Goal: Check status: Check status

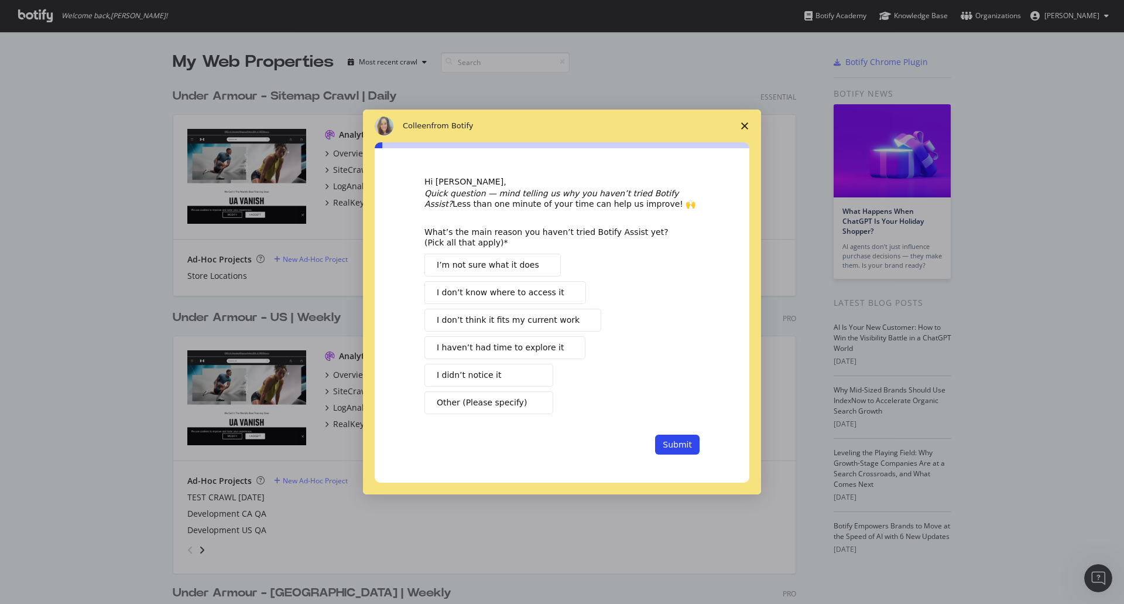
click at [745, 120] on span "Close survey" at bounding box center [744, 125] width 33 height 33
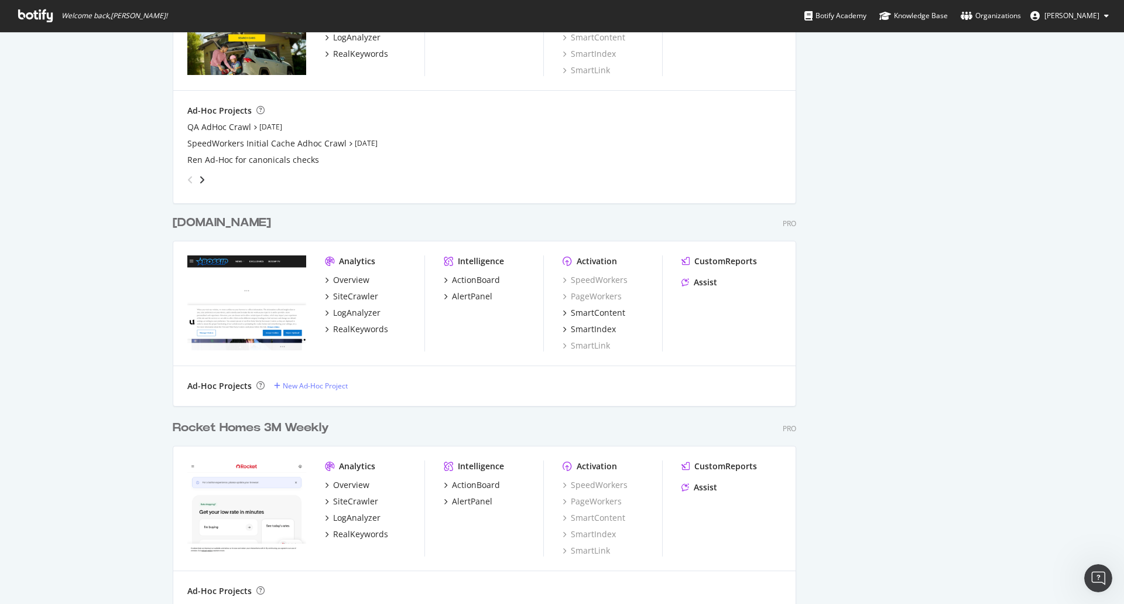
scroll to position [1852, 0]
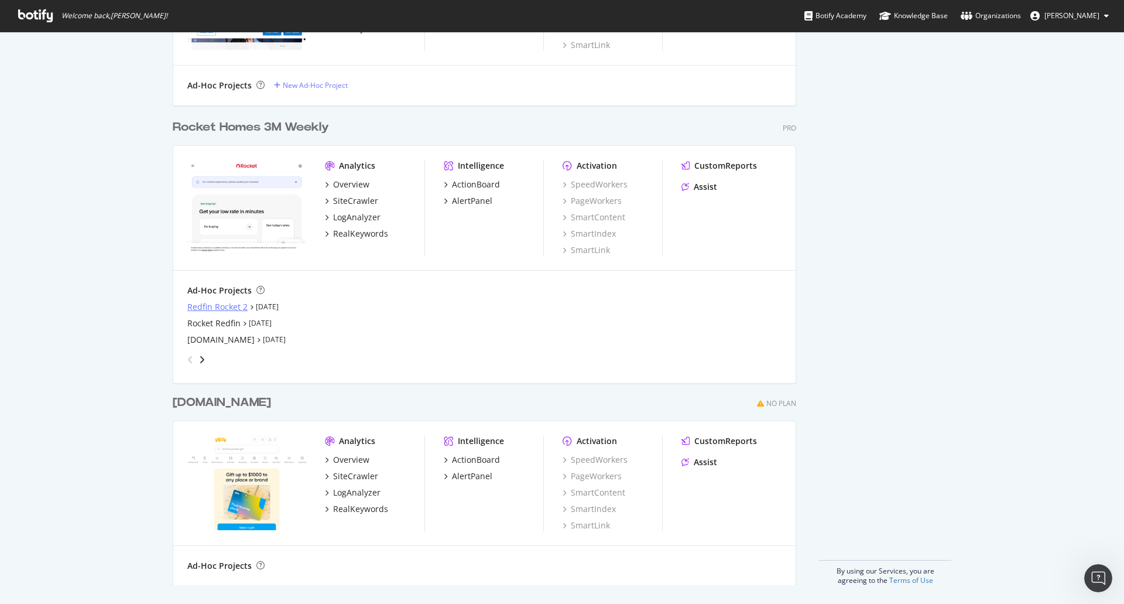
click at [220, 301] on div "Redfin Rocket 2" at bounding box center [217, 307] width 60 height 12
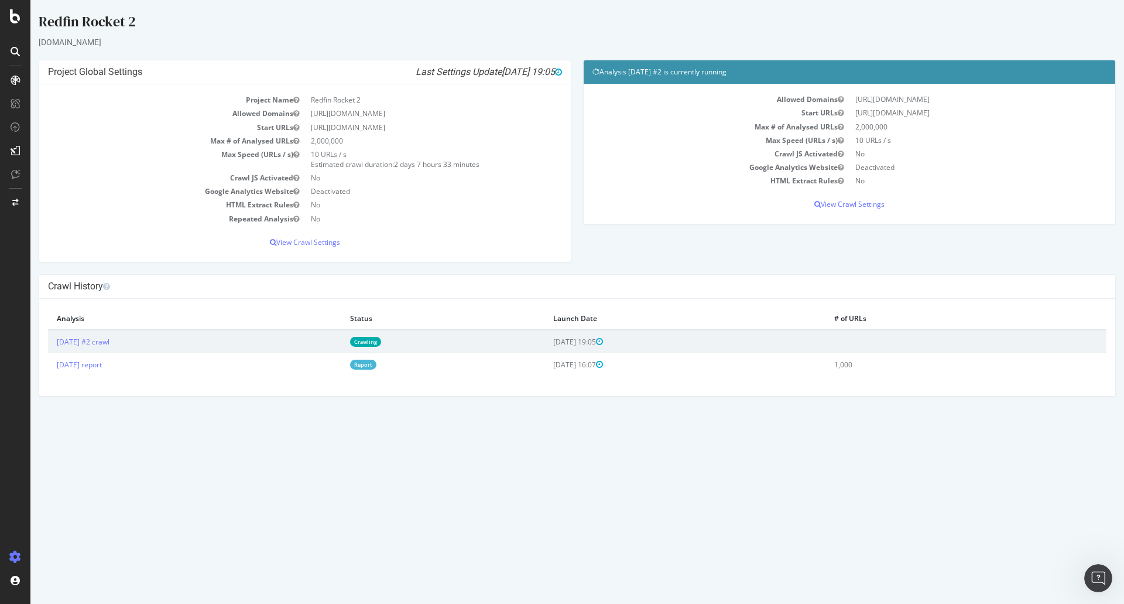
click at [381, 345] on link "Crawling" at bounding box center [365, 342] width 31 height 10
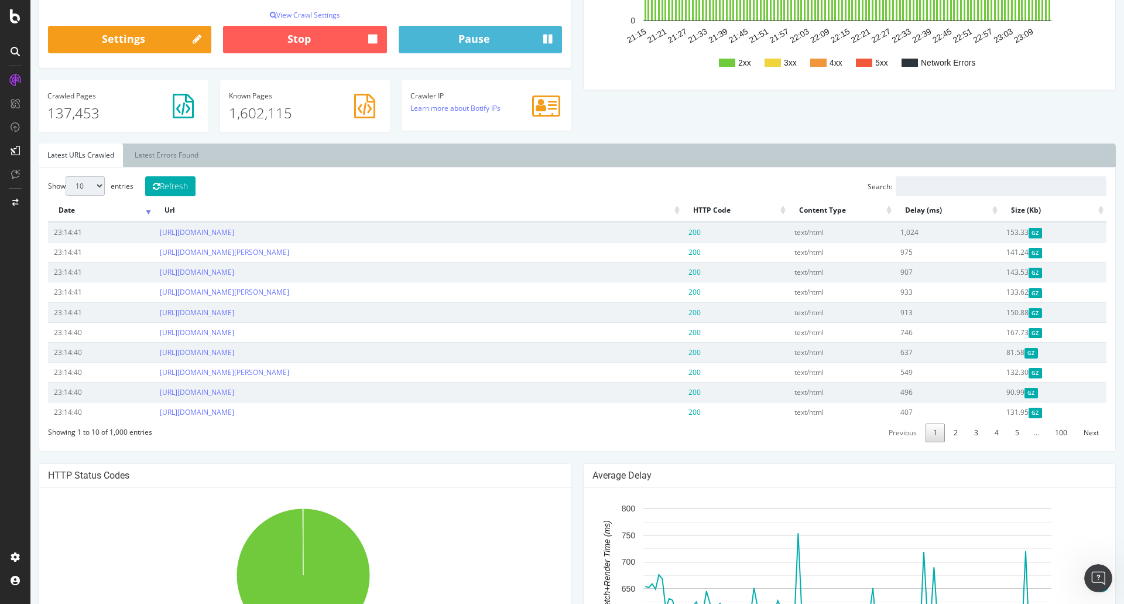
scroll to position [263, 0]
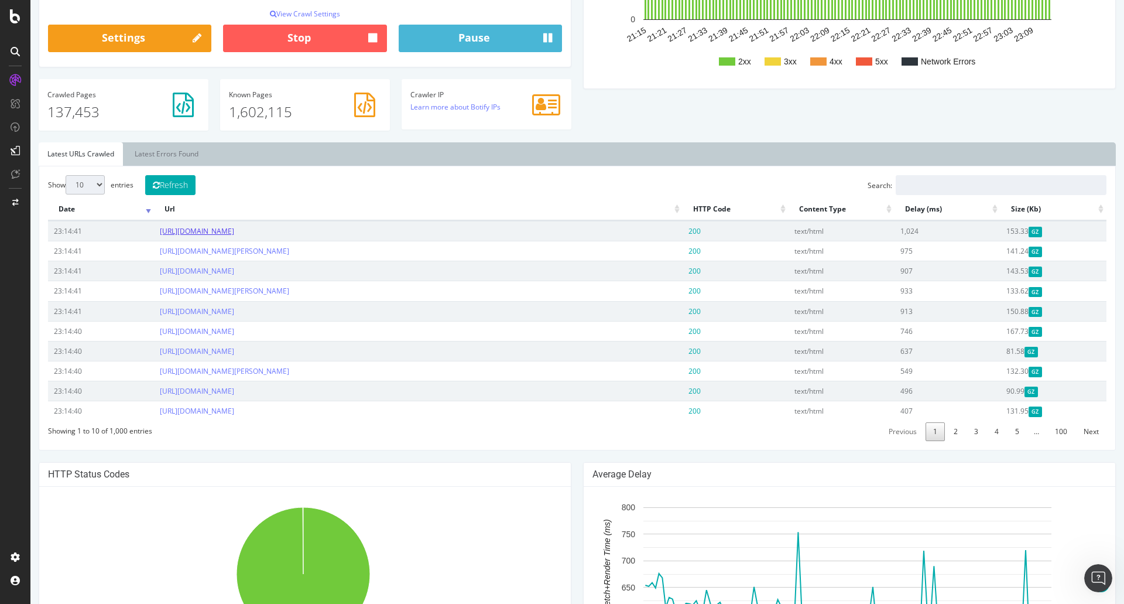
click at [234, 231] on link "[URL][DOMAIN_NAME]" at bounding box center [197, 231] width 74 height 10
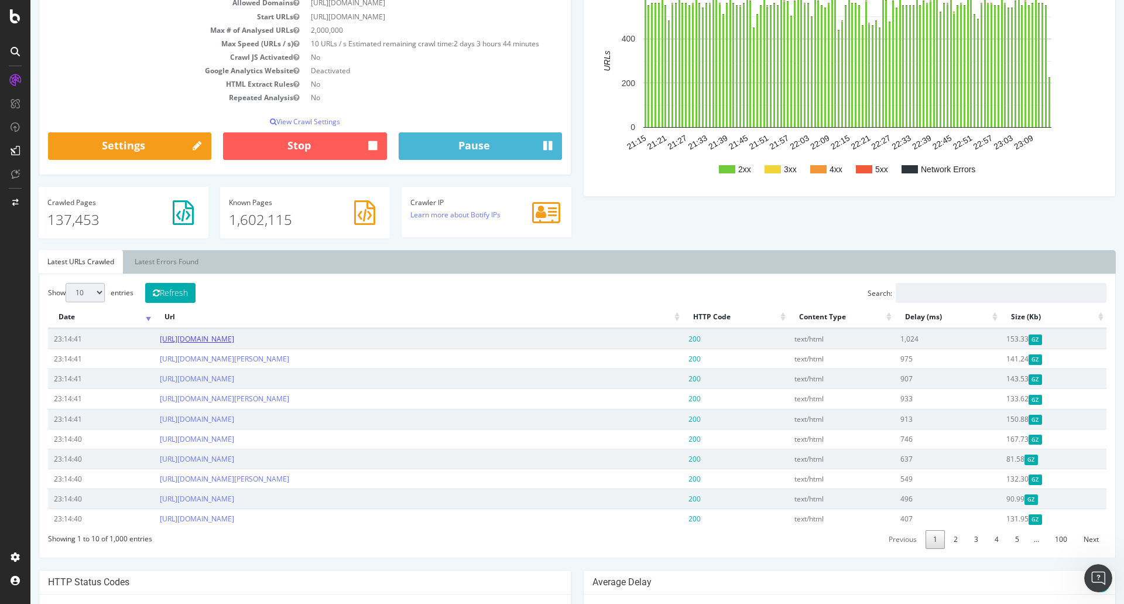
scroll to position [0, 0]
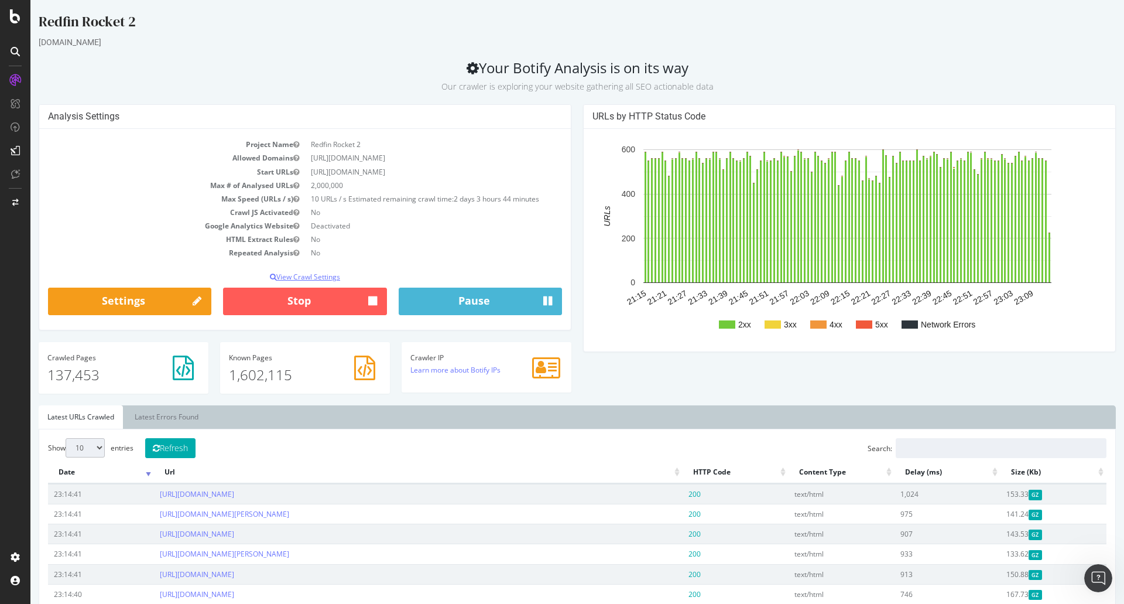
click at [308, 274] on p "View Crawl Settings" at bounding box center [305, 277] width 514 height 10
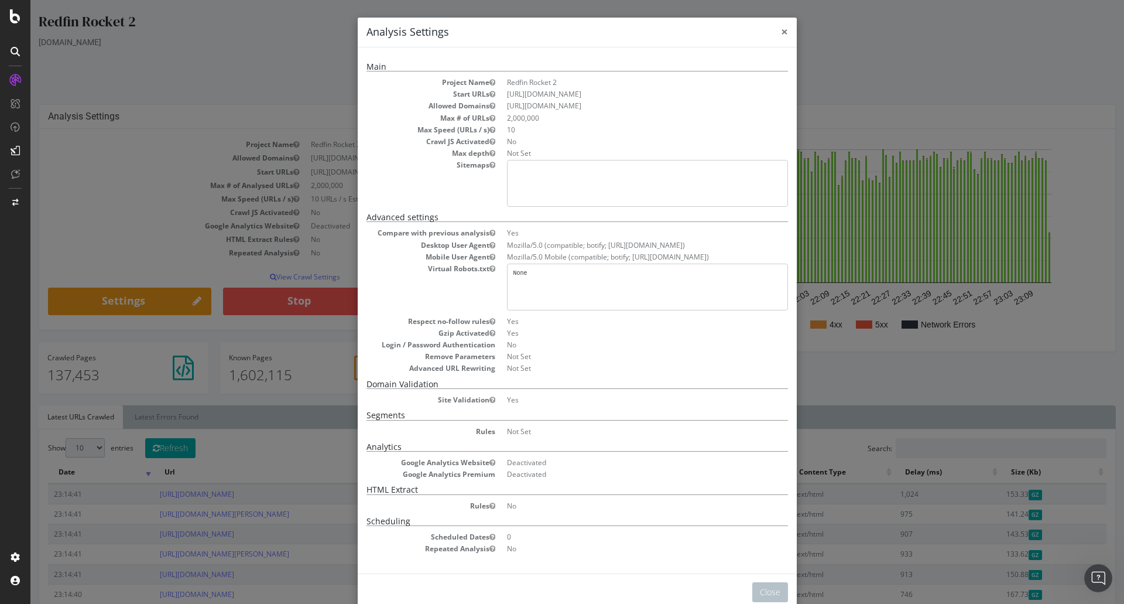
click at [781, 28] on span "×" at bounding box center [784, 31] width 7 height 16
